Goal: Understand process/instructions

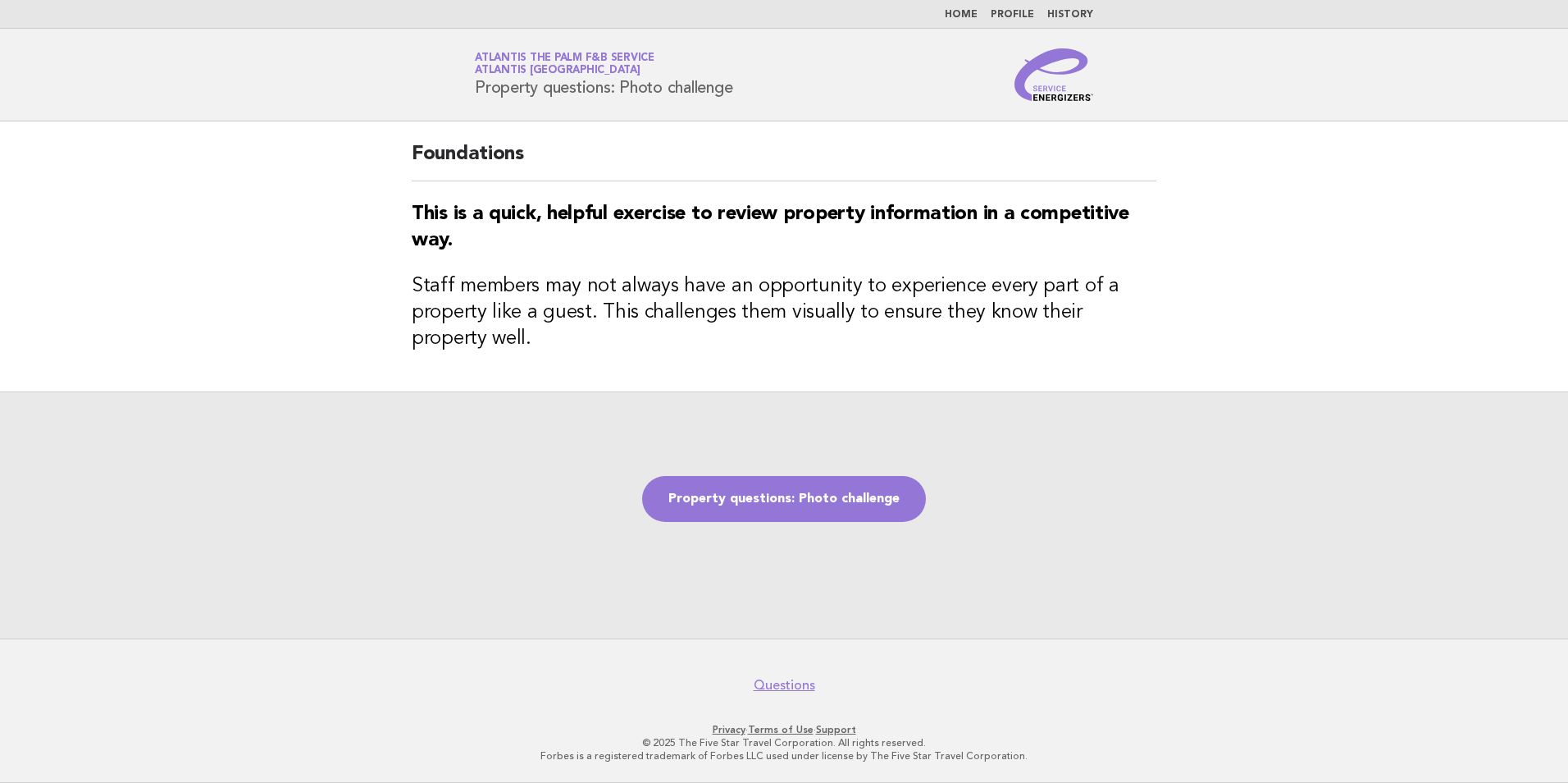
click at [969, 16] on link "Home" at bounding box center [961, 14] width 33 height 10
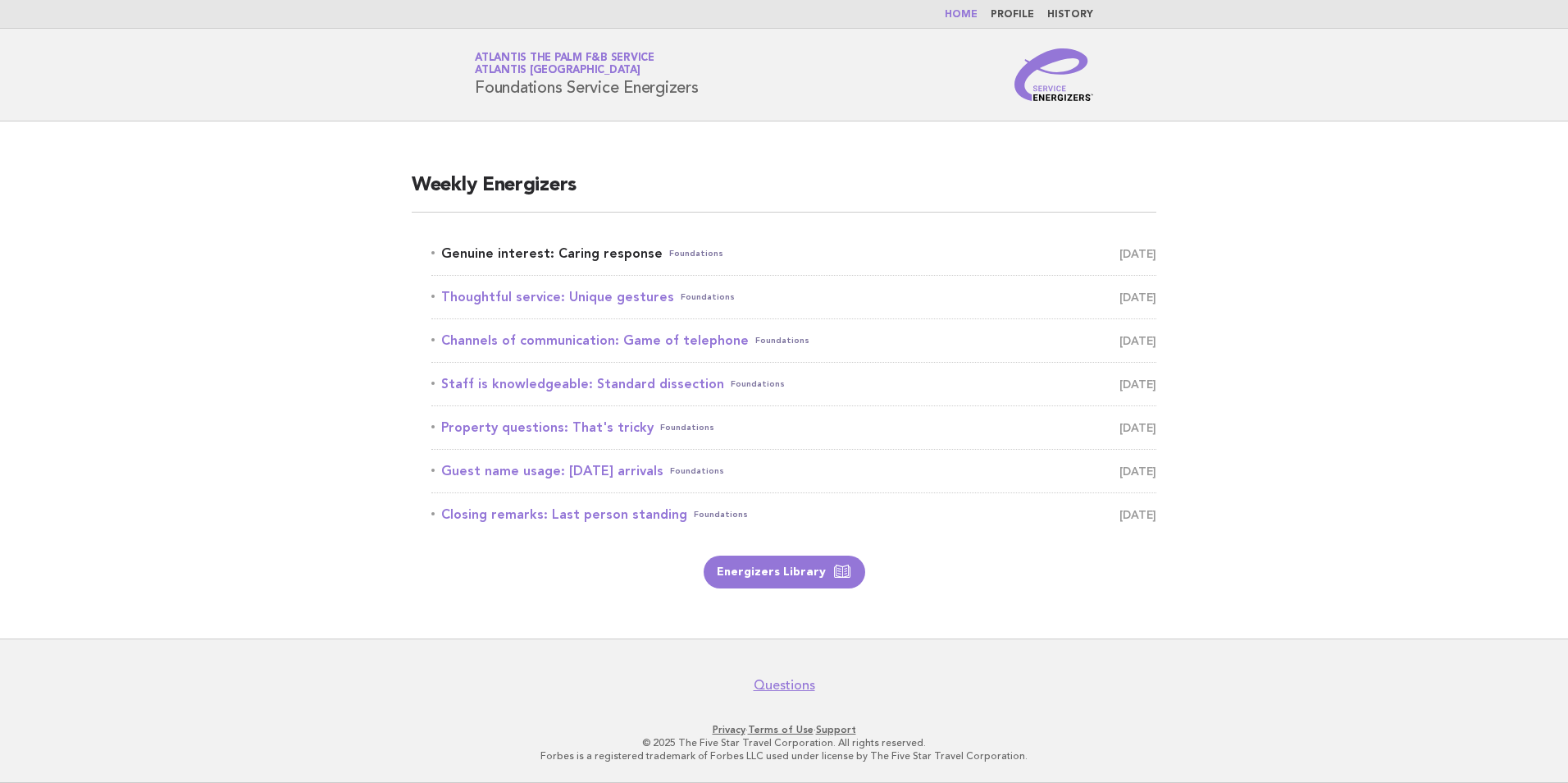
click at [611, 254] on link "Genuine interest: Caring response Foundations [DATE]" at bounding box center [794, 254] width 725 height 23
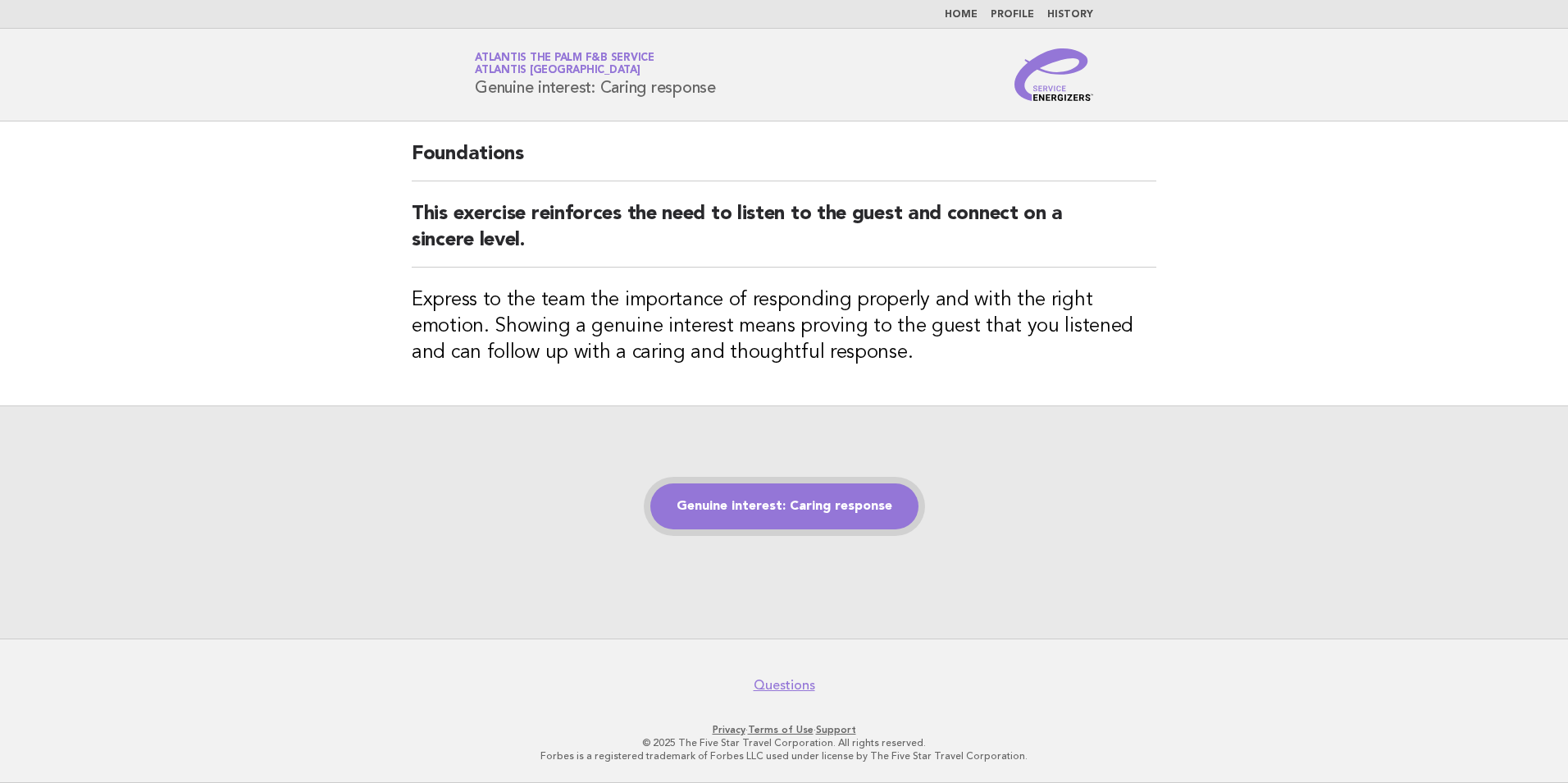
click at [823, 520] on link "Genuine interest: Caring response" at bounding box center [784, 506] width 268 height 46
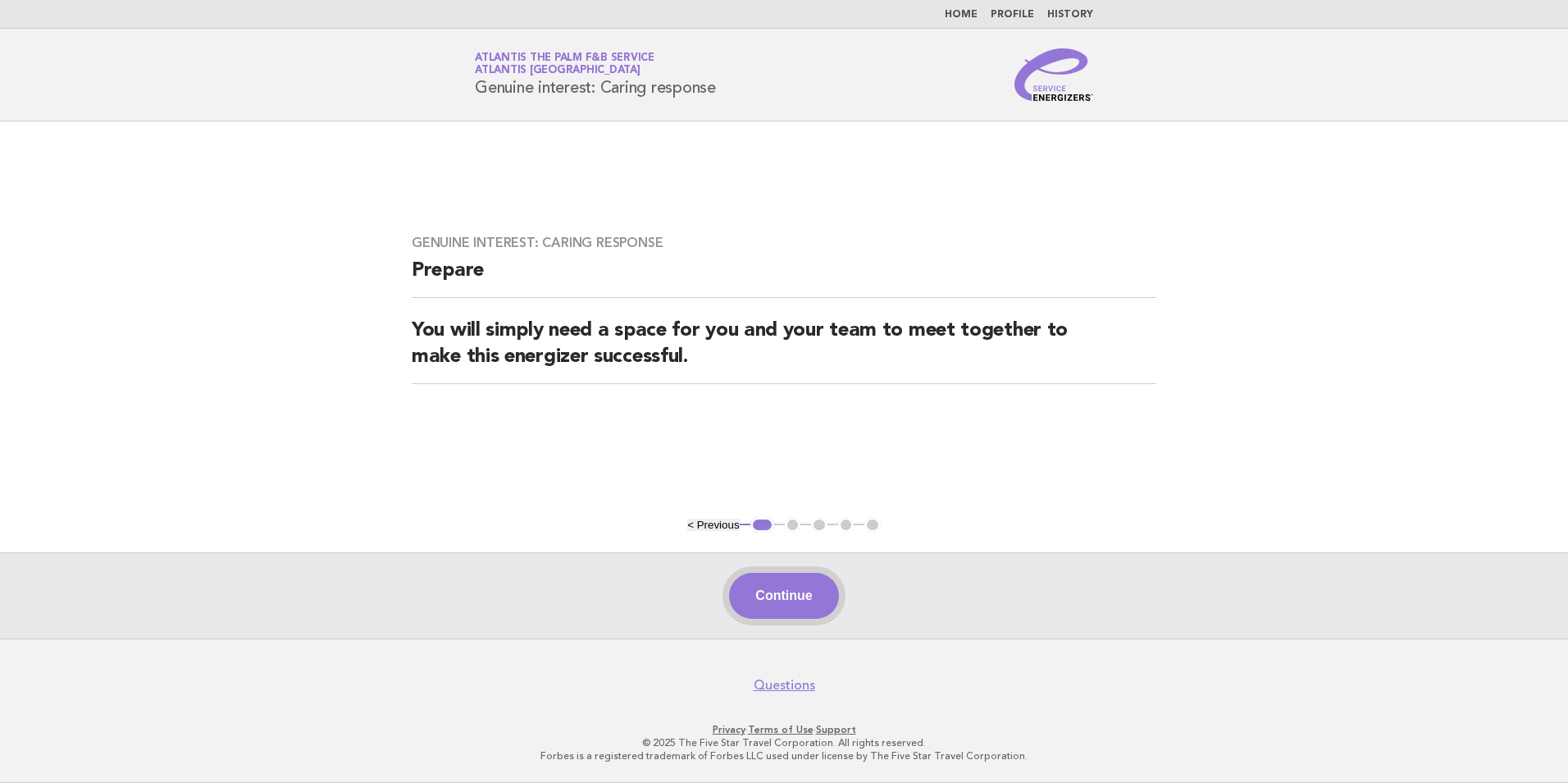
click at [765, 605] on button "Continue" at bounding box center [784, 596] width 109 height 46
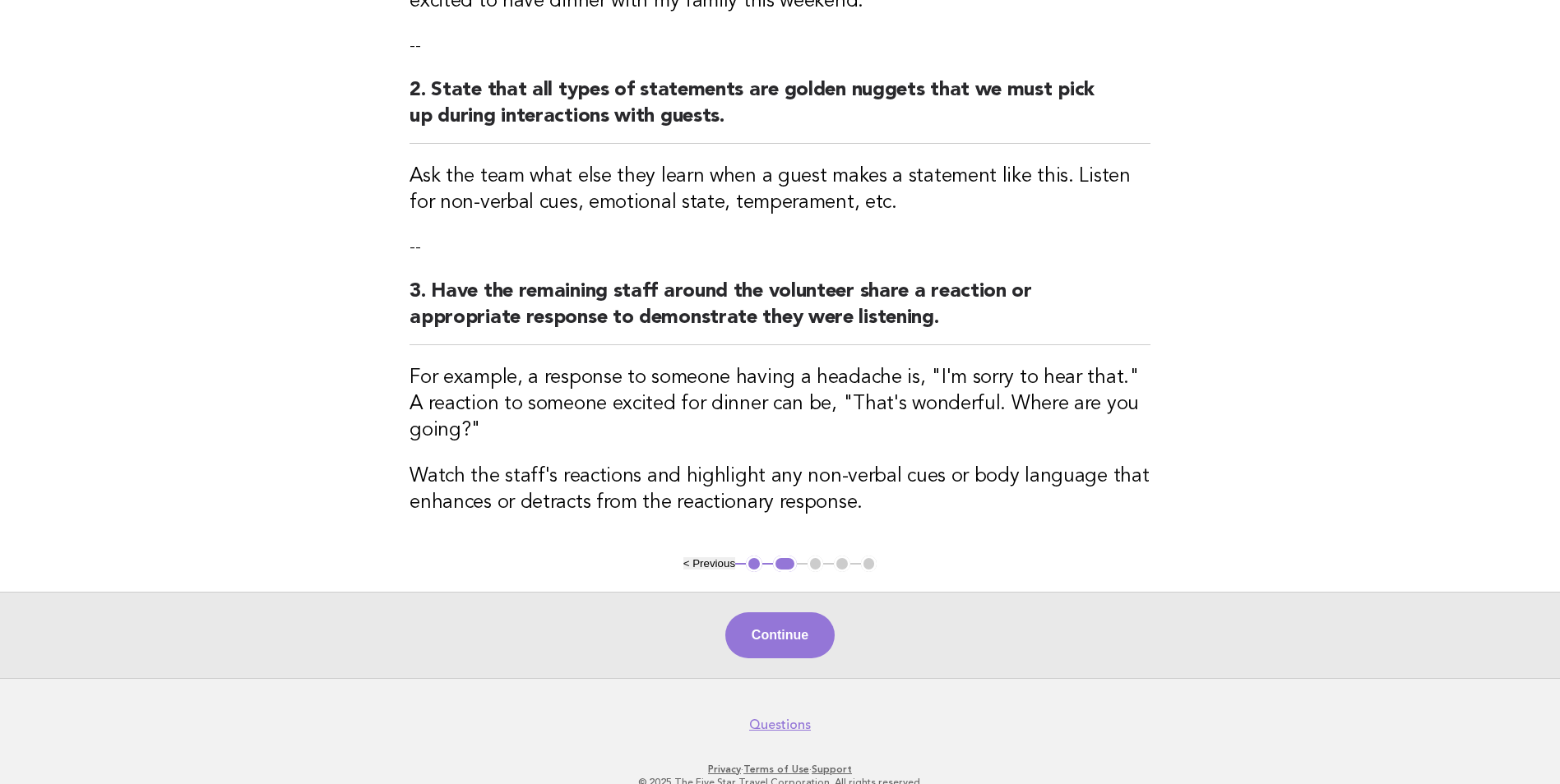
scroll to position [411, 0]
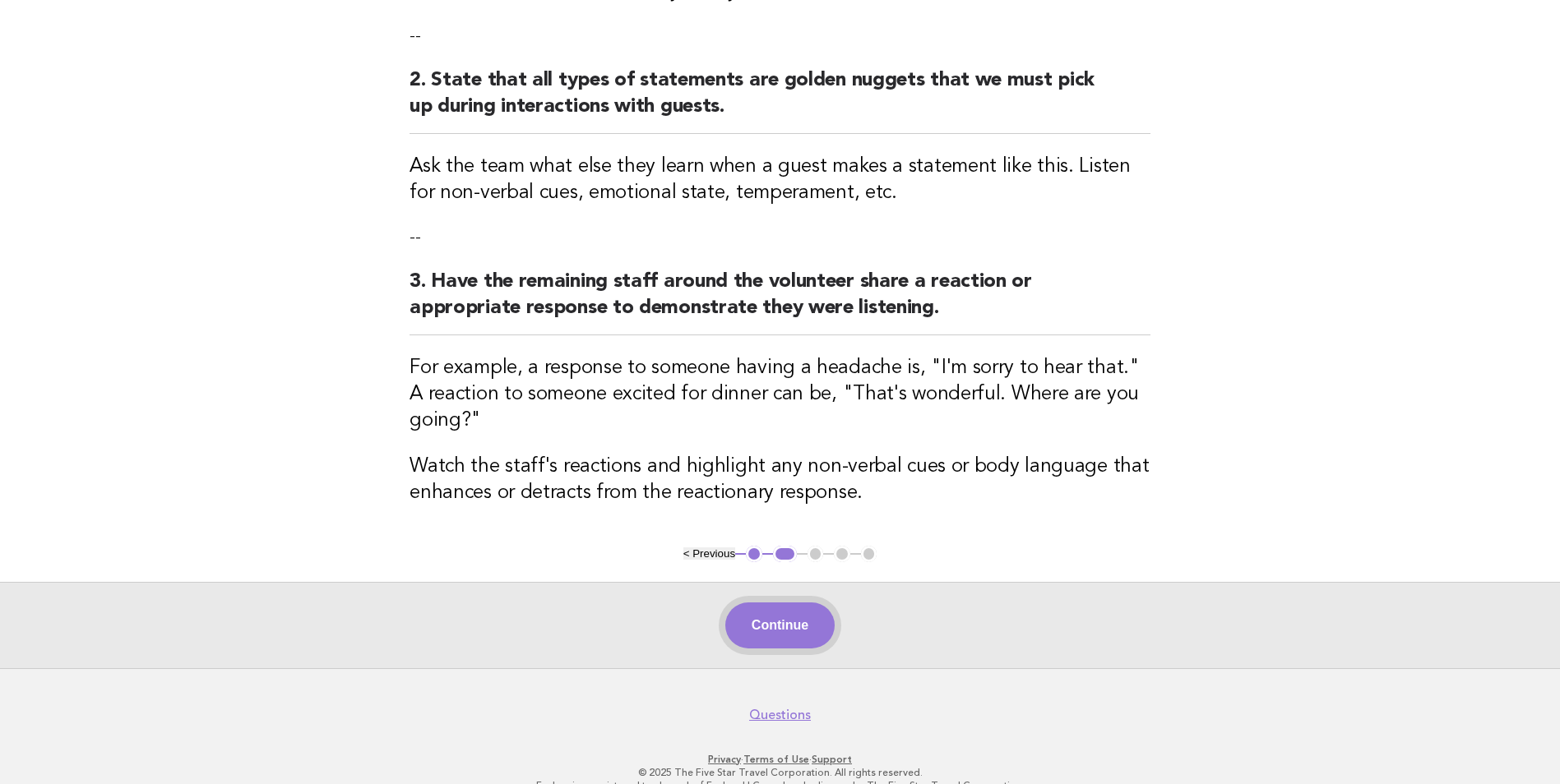
click at [805, 602] on button "Continue" at bounding box center [780, 626] width 109 height 46
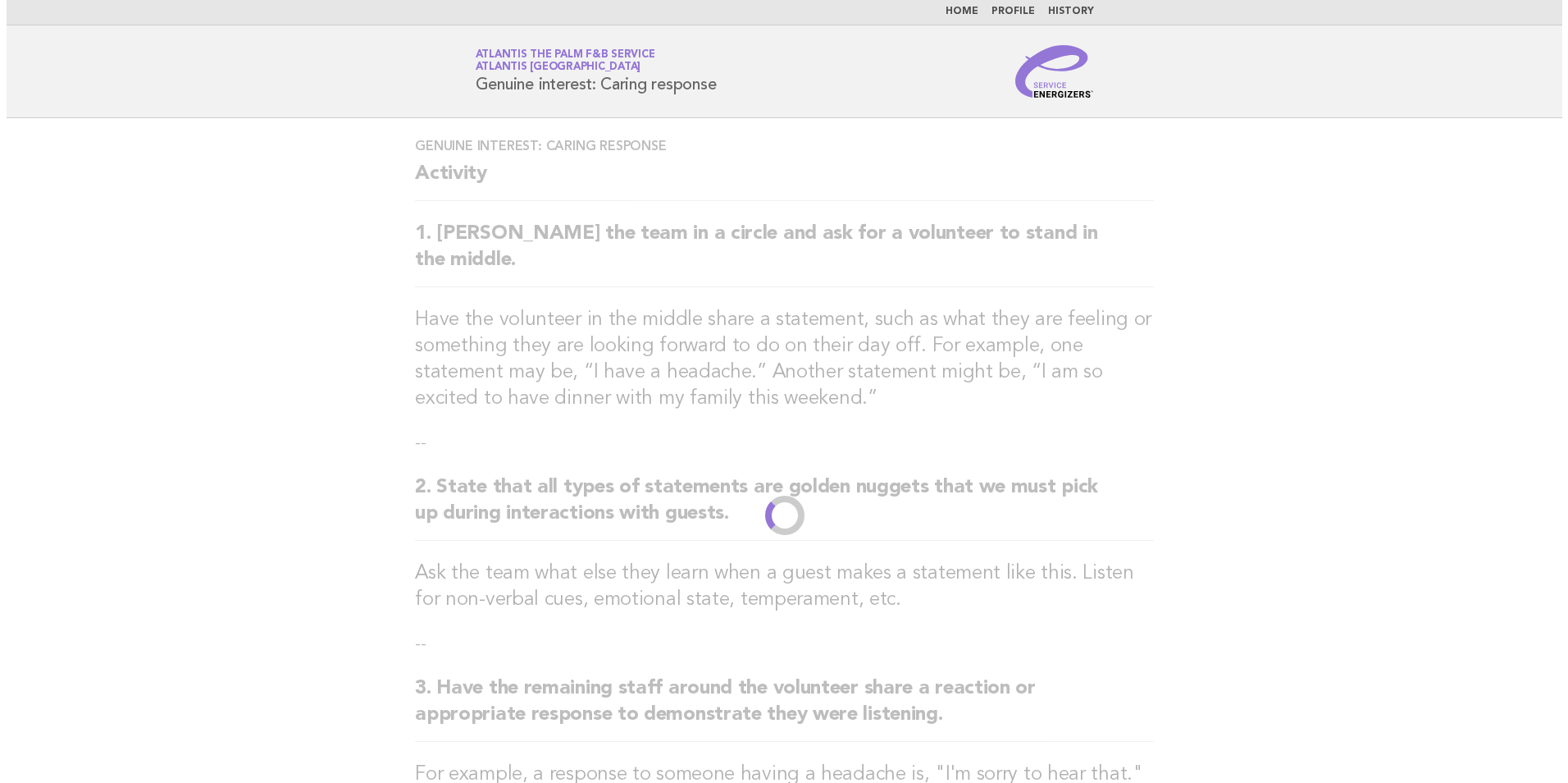
scroll to position [0, 0]
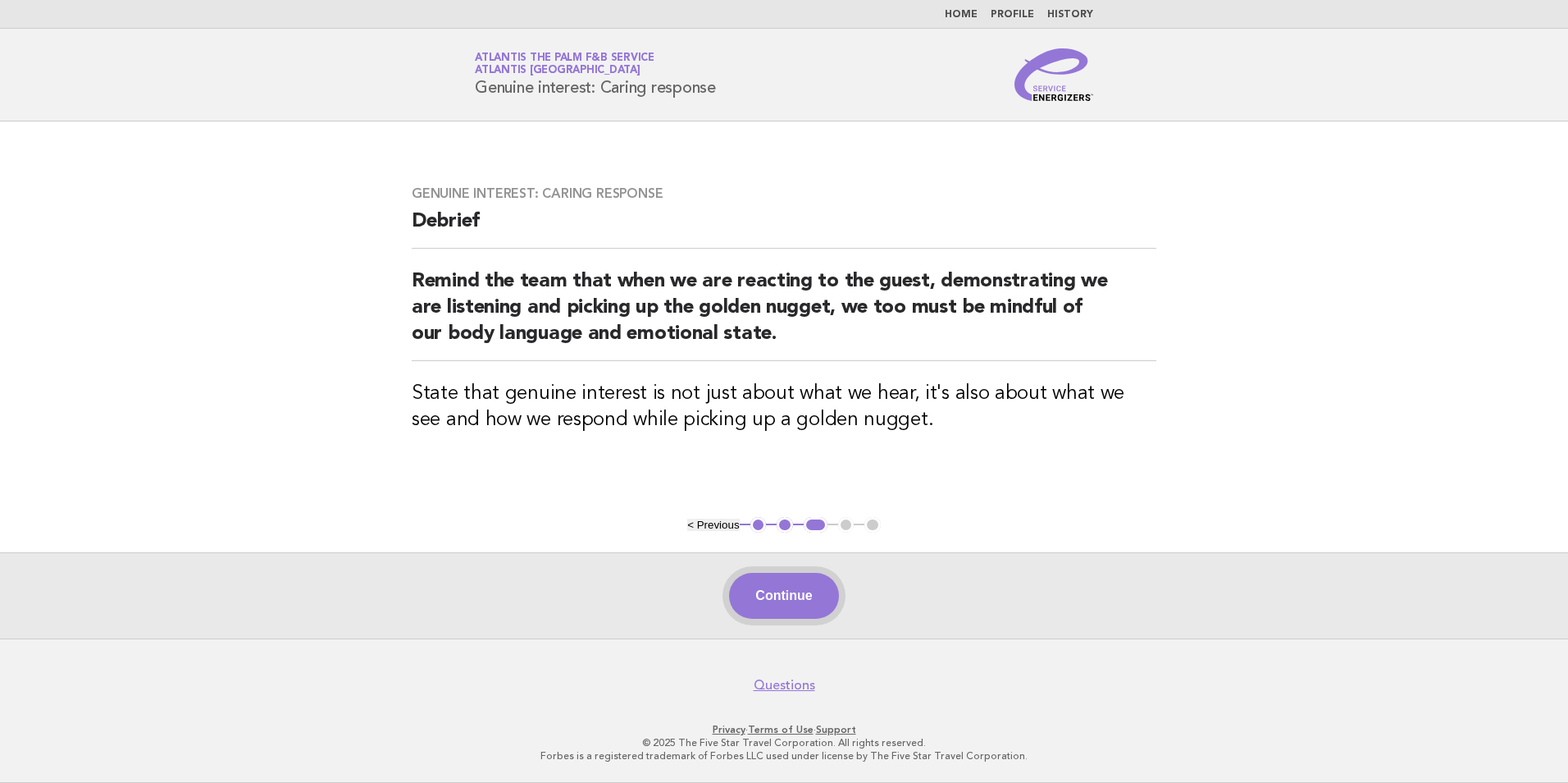
click at [793, 600] on button "Continue" at bounding box center [784, 596] width 109 height 46
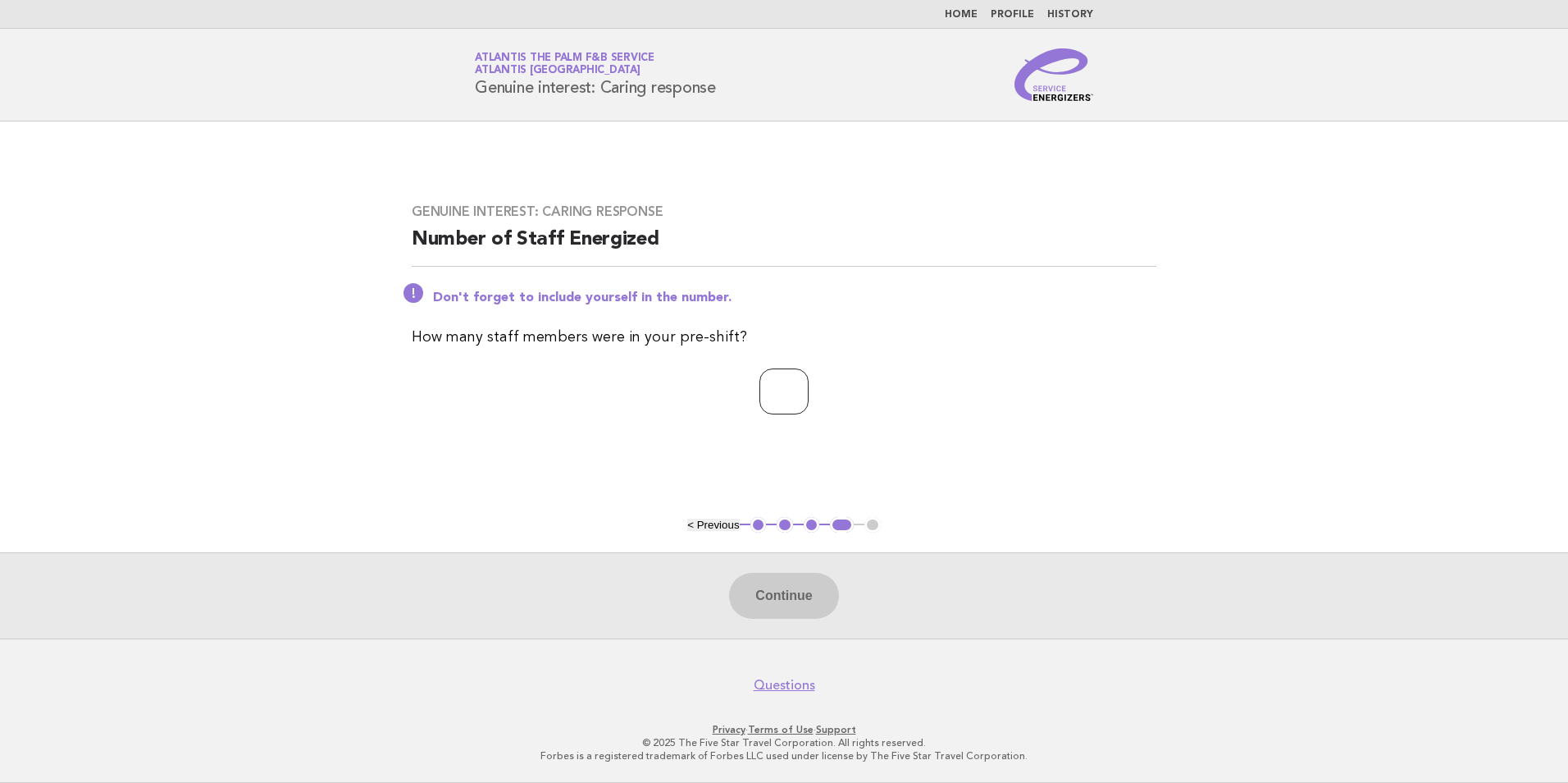
click at [805, 399] on input "number" at bounding box center [784, 392] width 49 height 46
type input "*"
drag, startPoint x: 804, startPoint y: 607, endPoint x: 479, endPoint y: 159, distance: 553.5
click at [803, 606] on button "Continue" at bounding box center [784, 596] width 109 height 46
